Goal: Entertainment & Leisure: Consume media (video, audio)

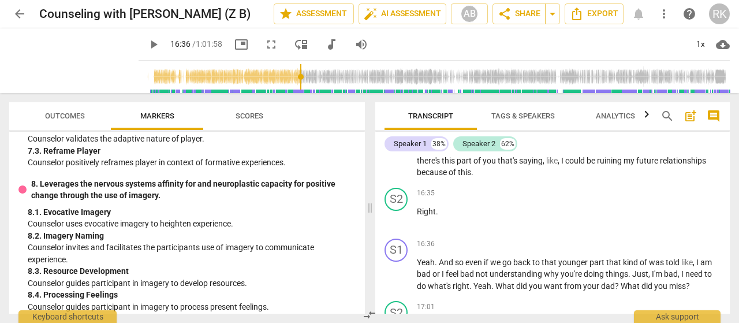
scroll to position [1220, 0]
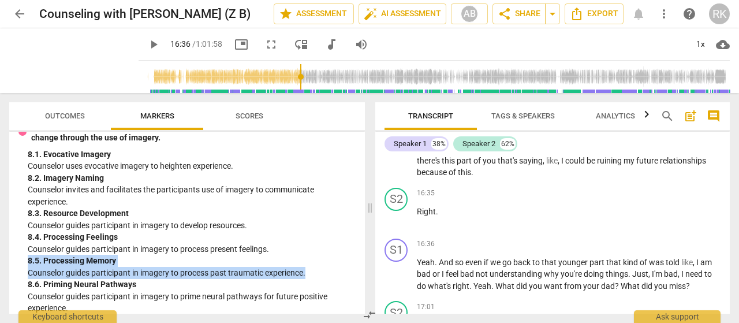
drag, startPoint x: 308, startPoint y: 246, endPoint x: 27, endPoint y: 238, distance: 281.2
click at [27, 238] on div "8. Leverages the nervous systems affinity for and neuroplastic capacity for pos…" at bounding box center [186, 217] width 337 height 194
copy div "8. 5. Processing Memory Counselor guides participant in imagery to process past…"
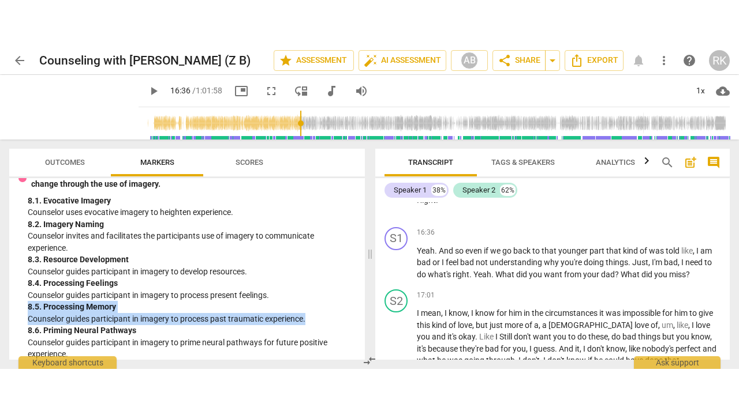
scroll to position [4024, 0]
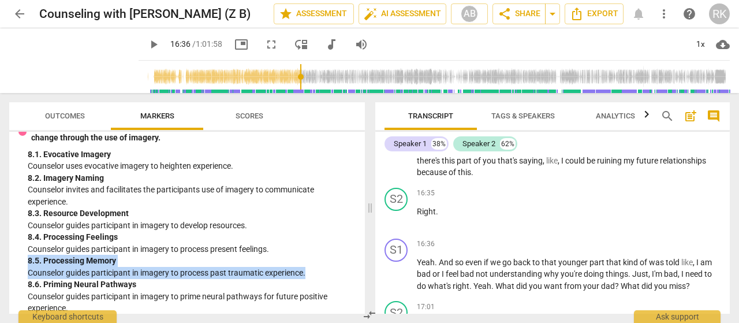
drag, startPoint x: 257, startPoint y: 47, endPoint x: 260, endPoint y: 116, distance: 69.3
click at [264, 47] on span "fullscreen" at bounding box center [271, 45] width 14 height 14
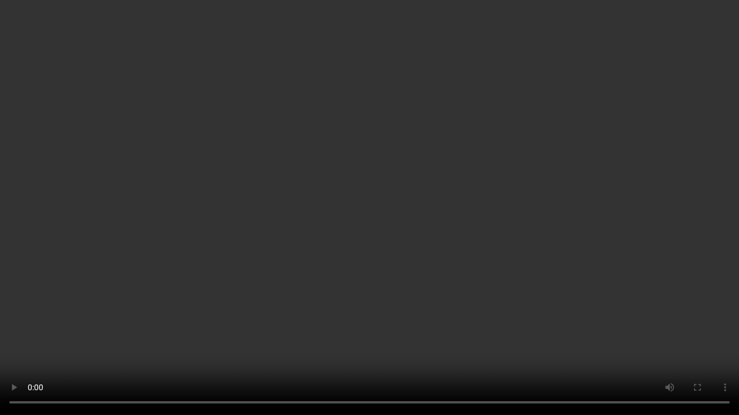
click at [78, 322] on video at bounding box center [369, 207] width 739 height 415
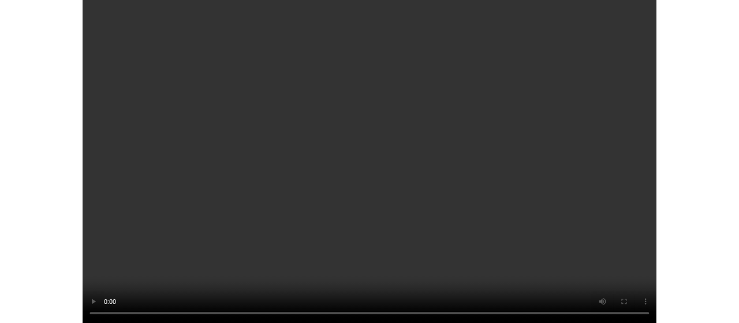
scroll to position [4551, 0]
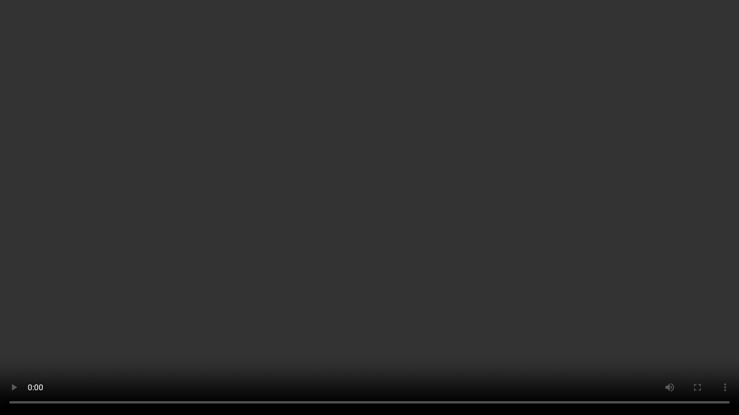
click at [196, 322] on video at bounding box center [369, 207] width 739 height 415
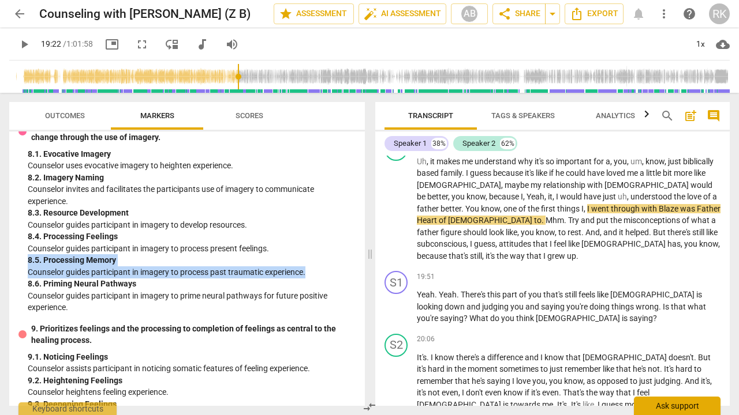
type input "1162"
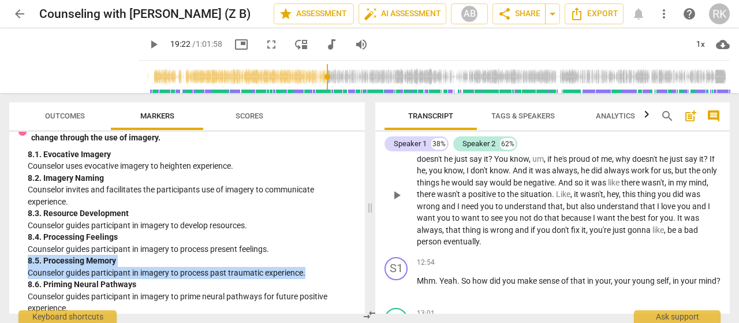
scroll to position [3024, 0]
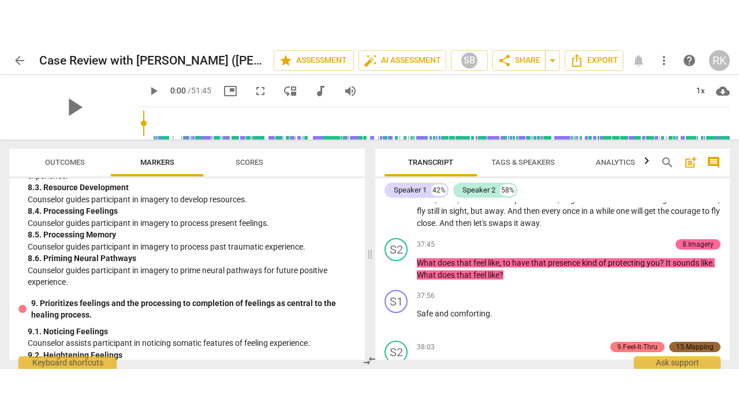
scroll to position [1327, 0]
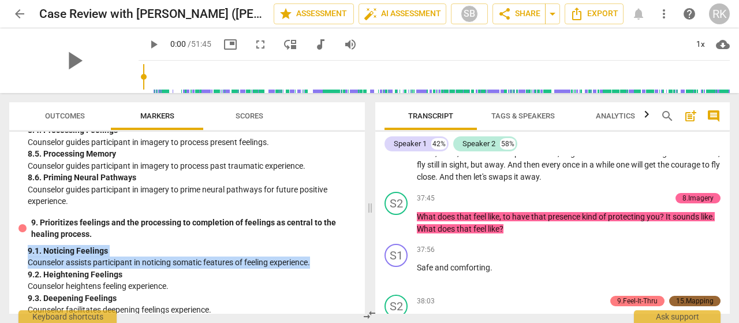
drag, startPoint x: 29, startPoint y: 227, endPoint x: 315, endPoint y: 237, distance: 286.4
click at [315, 245] on div "9. 1. Noticing Feelings Counselor assists participant in noticing somatic featu…" at bounding box center [192, 257] width 328 height 24
copy div "9. 1. Noticing Feelings Counselor assists participant in noticing somatic featu…"
click at [396, 173] on span "play_arrow" at bounding box center [397, 166] width 14 height 14
click at [253, 47] on span "fullscreen" at bounding box center [260, 45] width 14 height 14
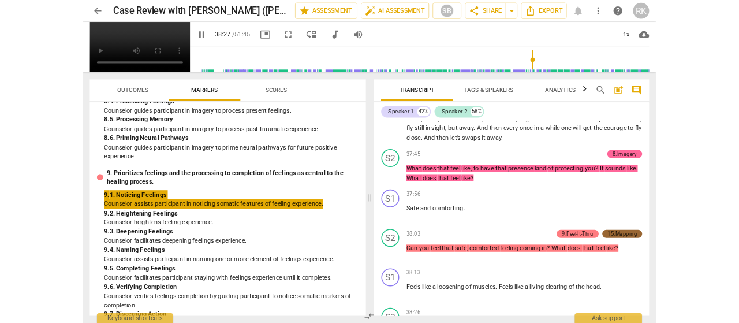
scroll to position [8790, 0]
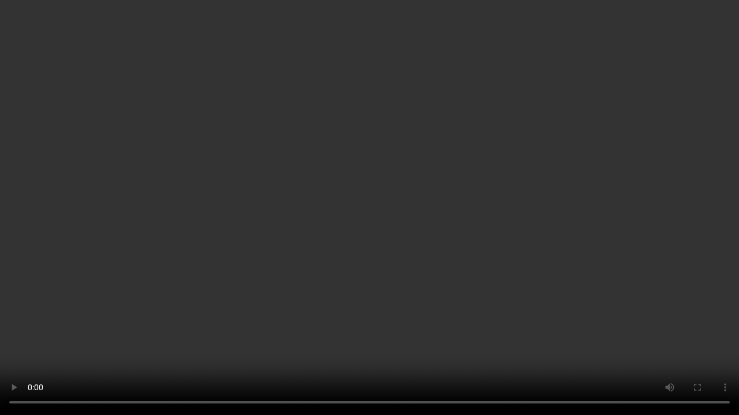
click at [259, 99] on video at bounding box center [369, 207] width 739 height 415
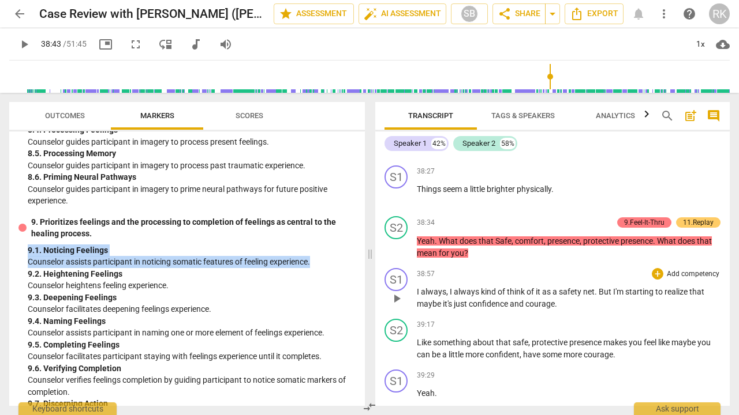
type input "2323"
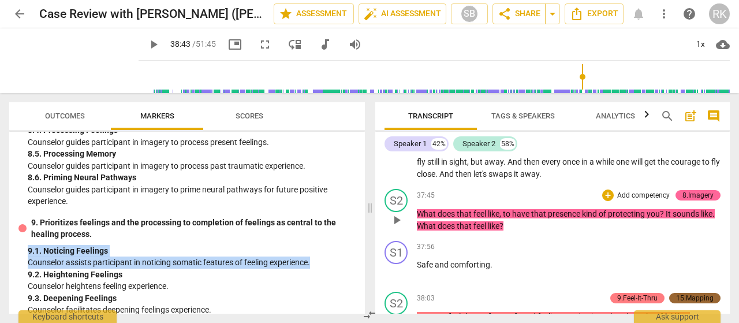
scroll to position [8501, 0]
